Goal: Check status: Check status

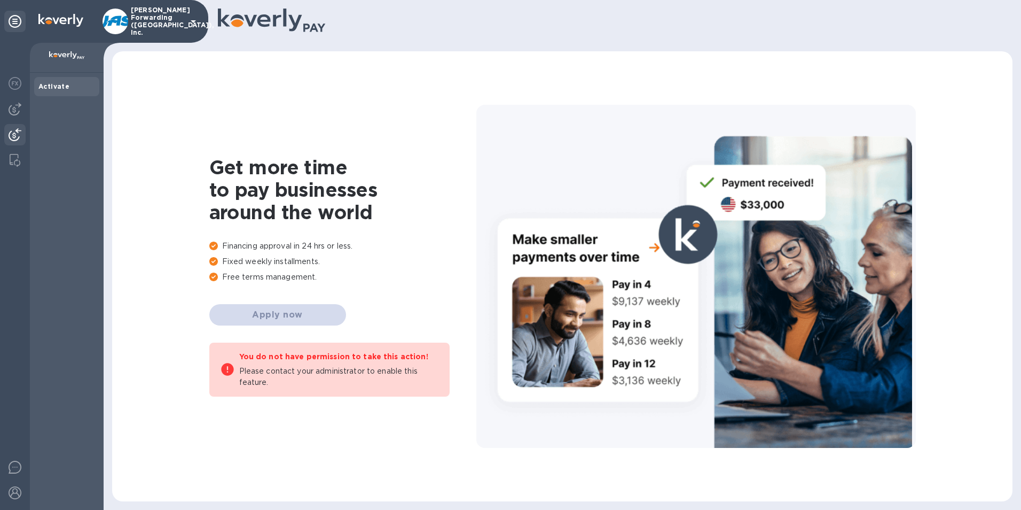
click at [18, 134] on img at bounding box center [15, 134] width 13 height 13
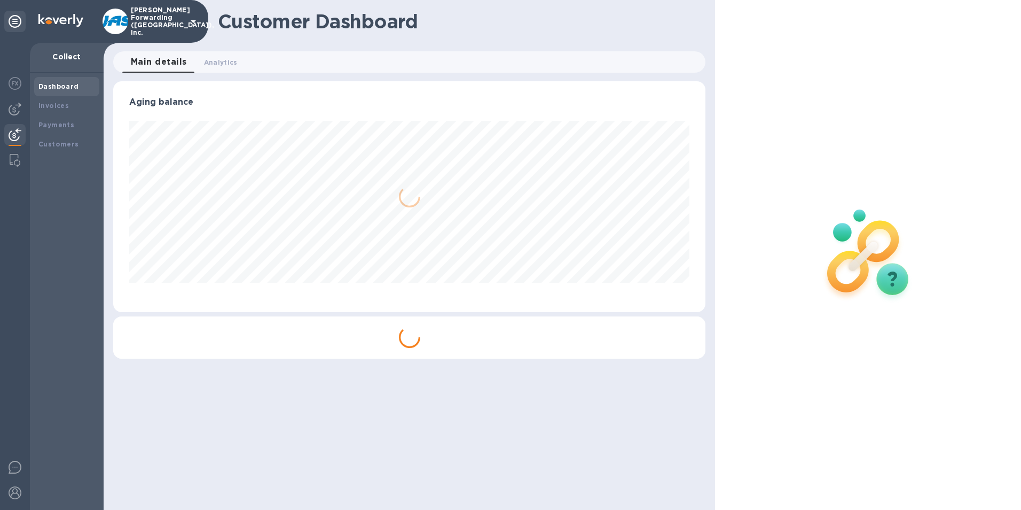
scroll to position [231, 593]
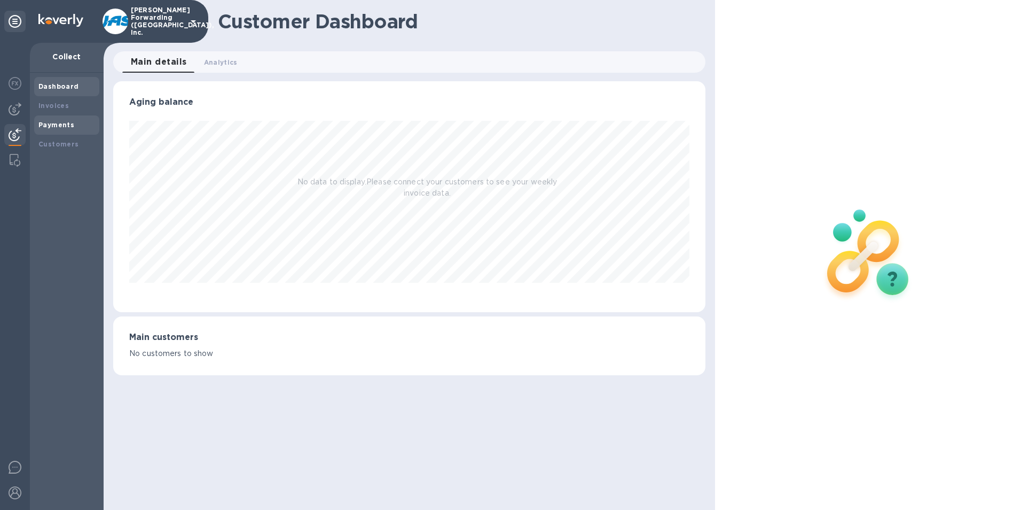
click at [59, 124] on b "Payments" at bounding box center [56, 125] width 36 height 8
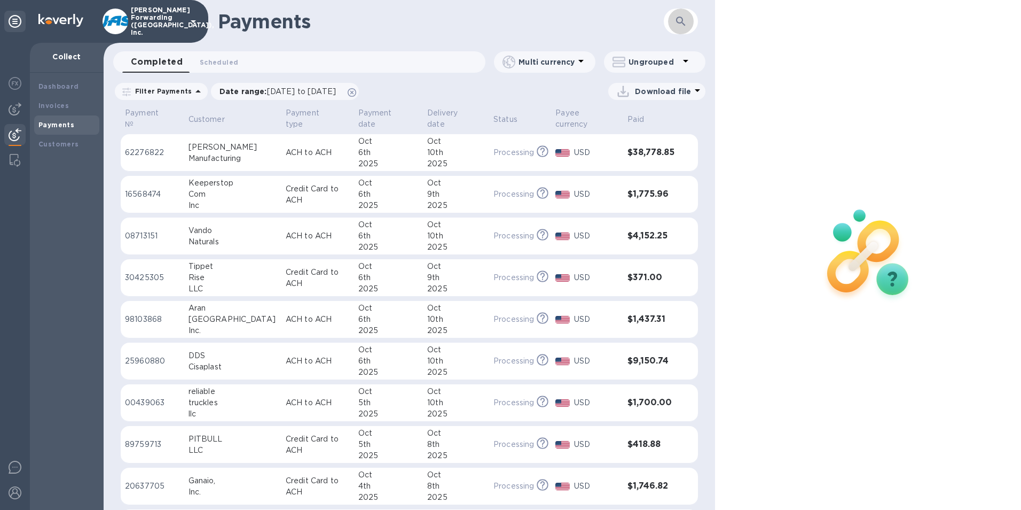
click at [679, 21] on icon "button" at bounding box center [681, 21] width 13 height 13
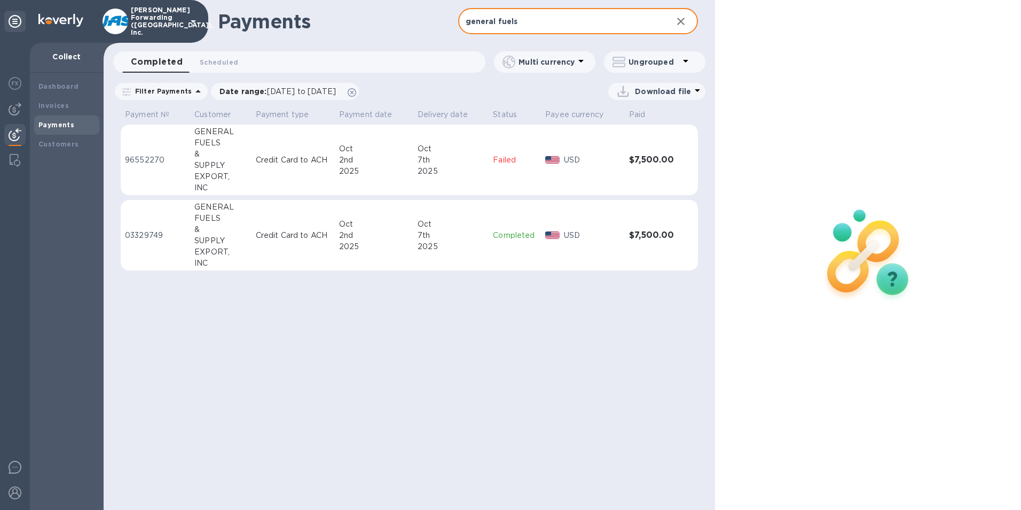
type input "general fuels"
click at [684, 21] on icon "button" at bounding box center [681, 21] width 13 height 13
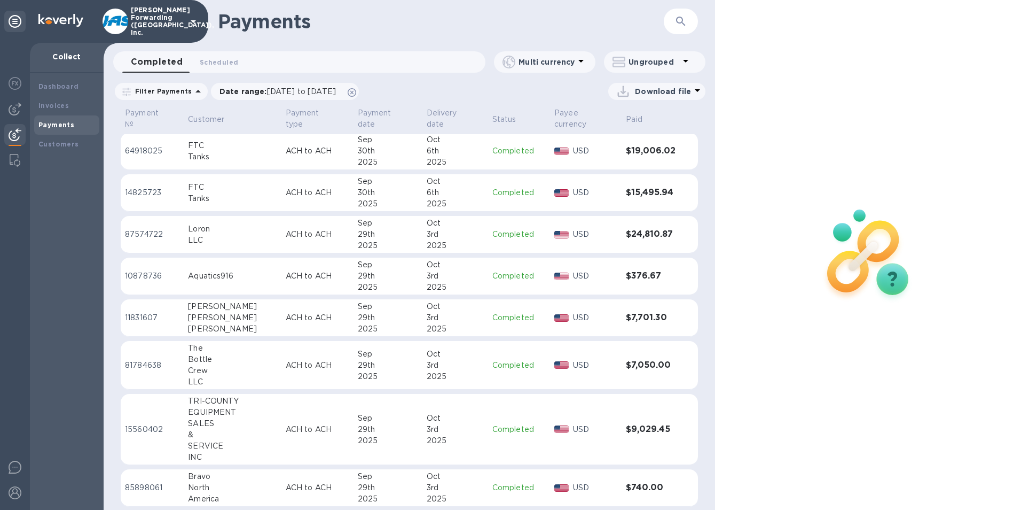
scroll to position [2320, 0]
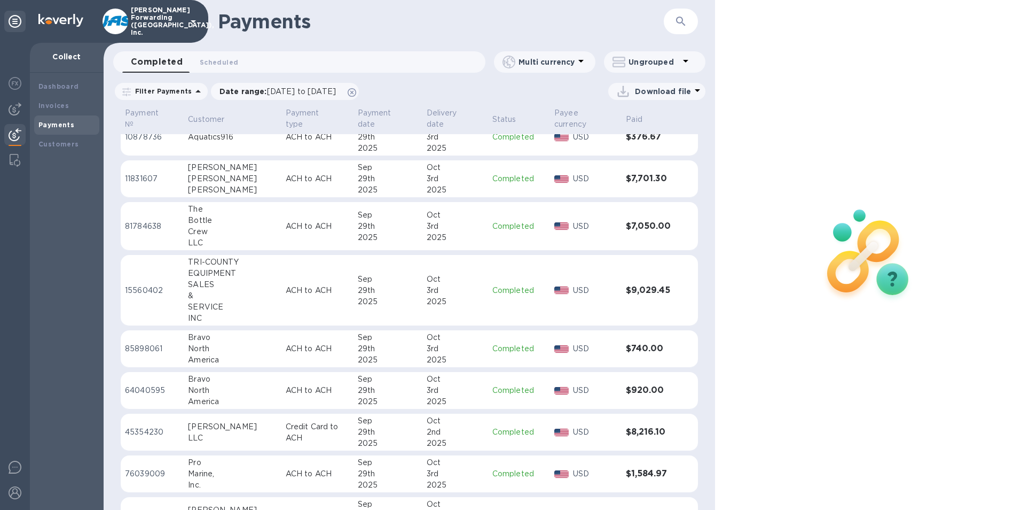
click at [665, 480] on td "$1,584.97" at bounding box center [651, 473] width 59 height 37
